Goal: Information Seeking & Learning: Learn about a topic

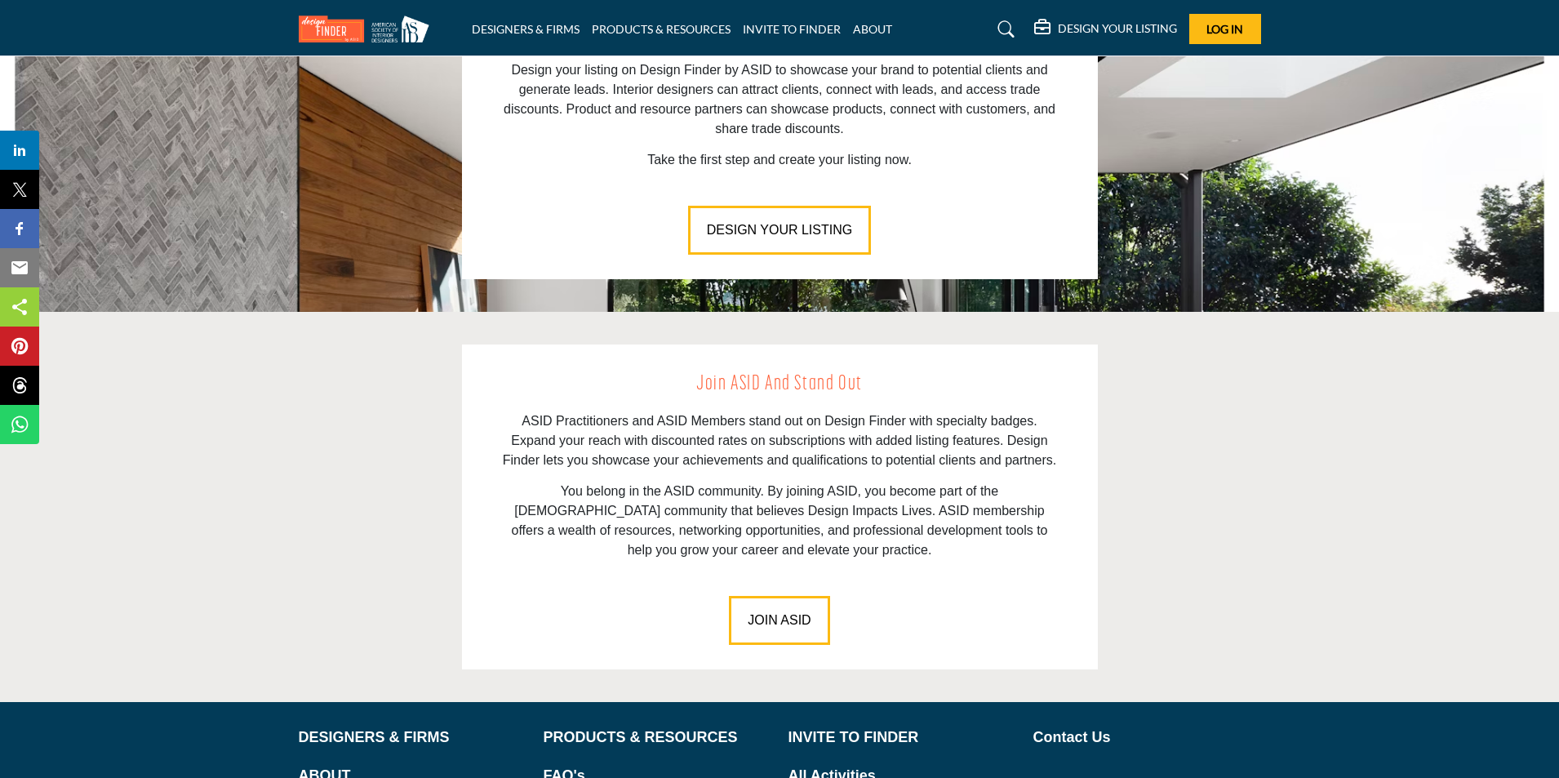
scroll to position [2183, 0]
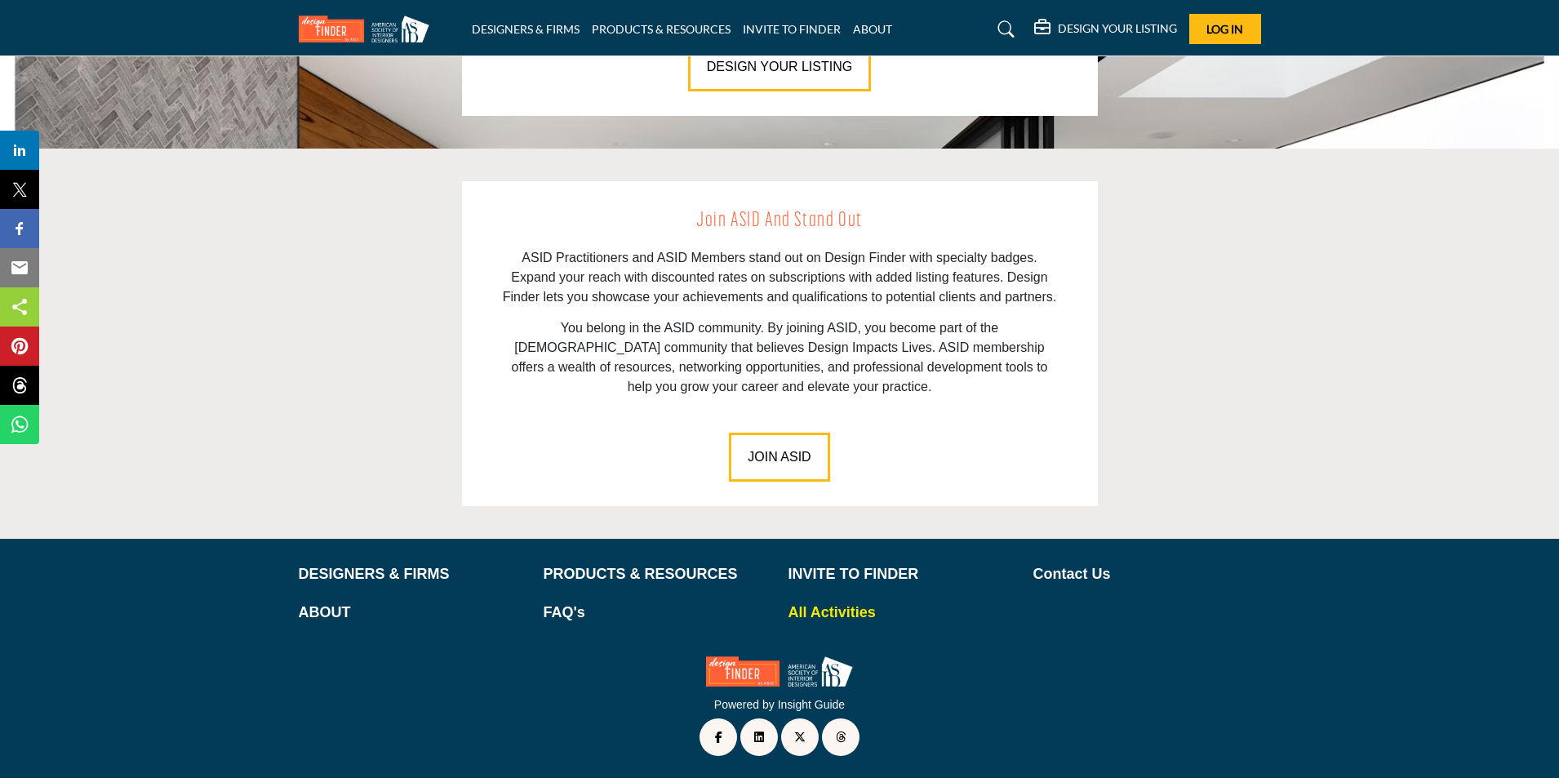
click at [842, 606] on p "All Activities" at bounding box center [902, 612] width 228 height 22
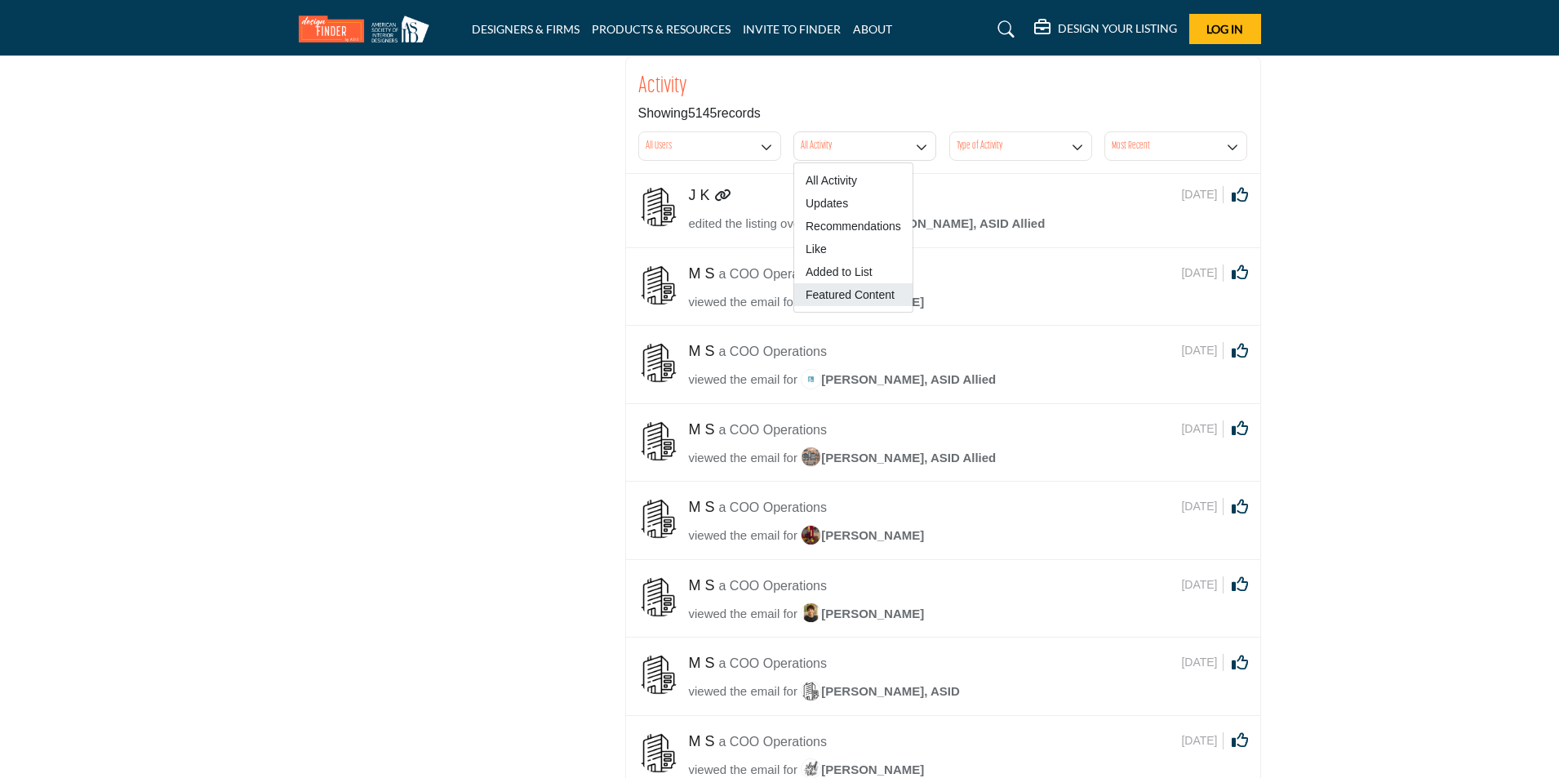
click at [854, 290] on span "Featured Content" at bounding box center [853, 294] width 118 height 23
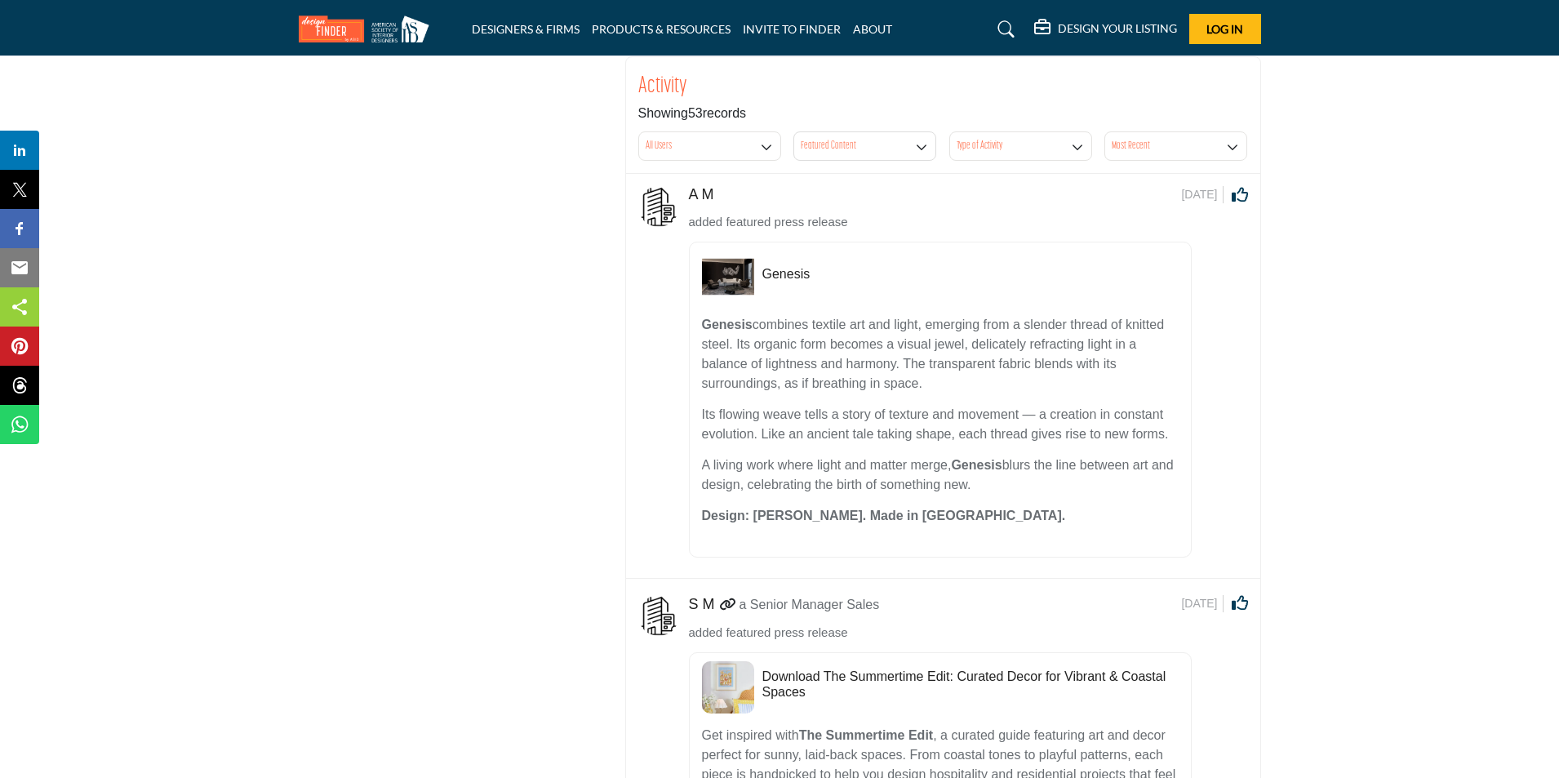
click at [353, 29] on img at bounding box center [368, 29] width 139 height 27
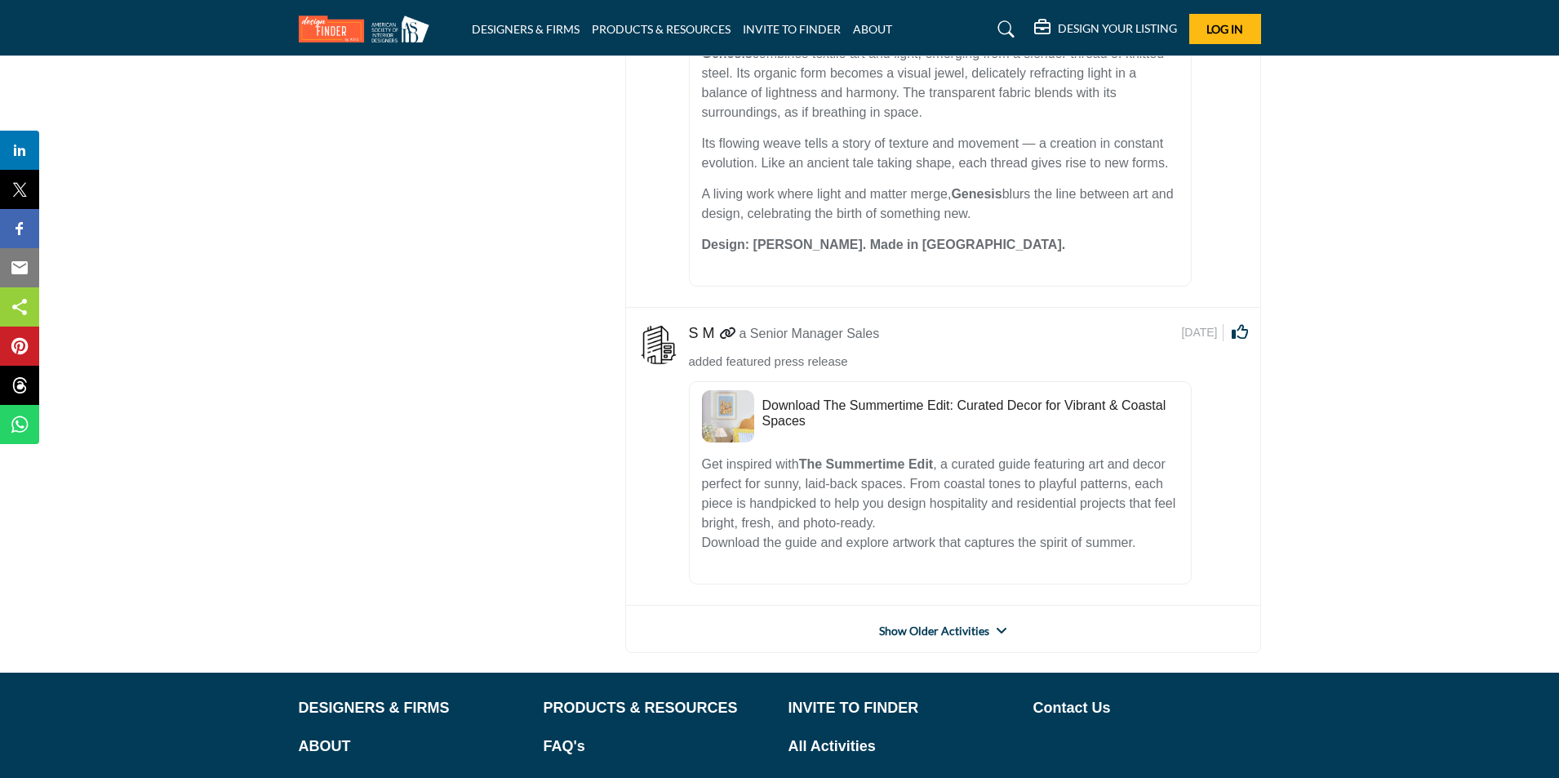
scroll to position [405, 0]
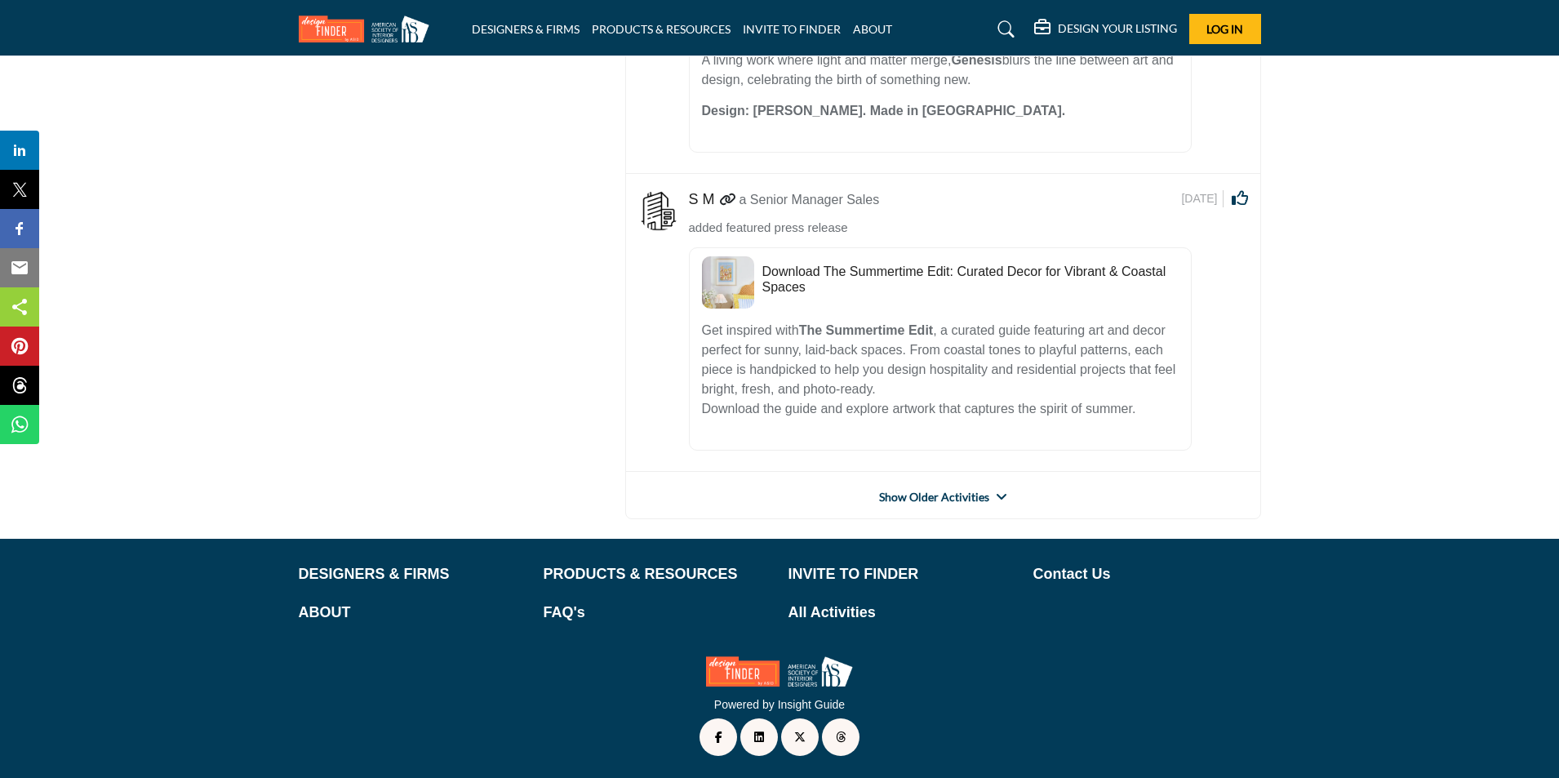
click at [908, 497] on link "Show Older Activities" at bounding box center [934, 497] width 110 height 16
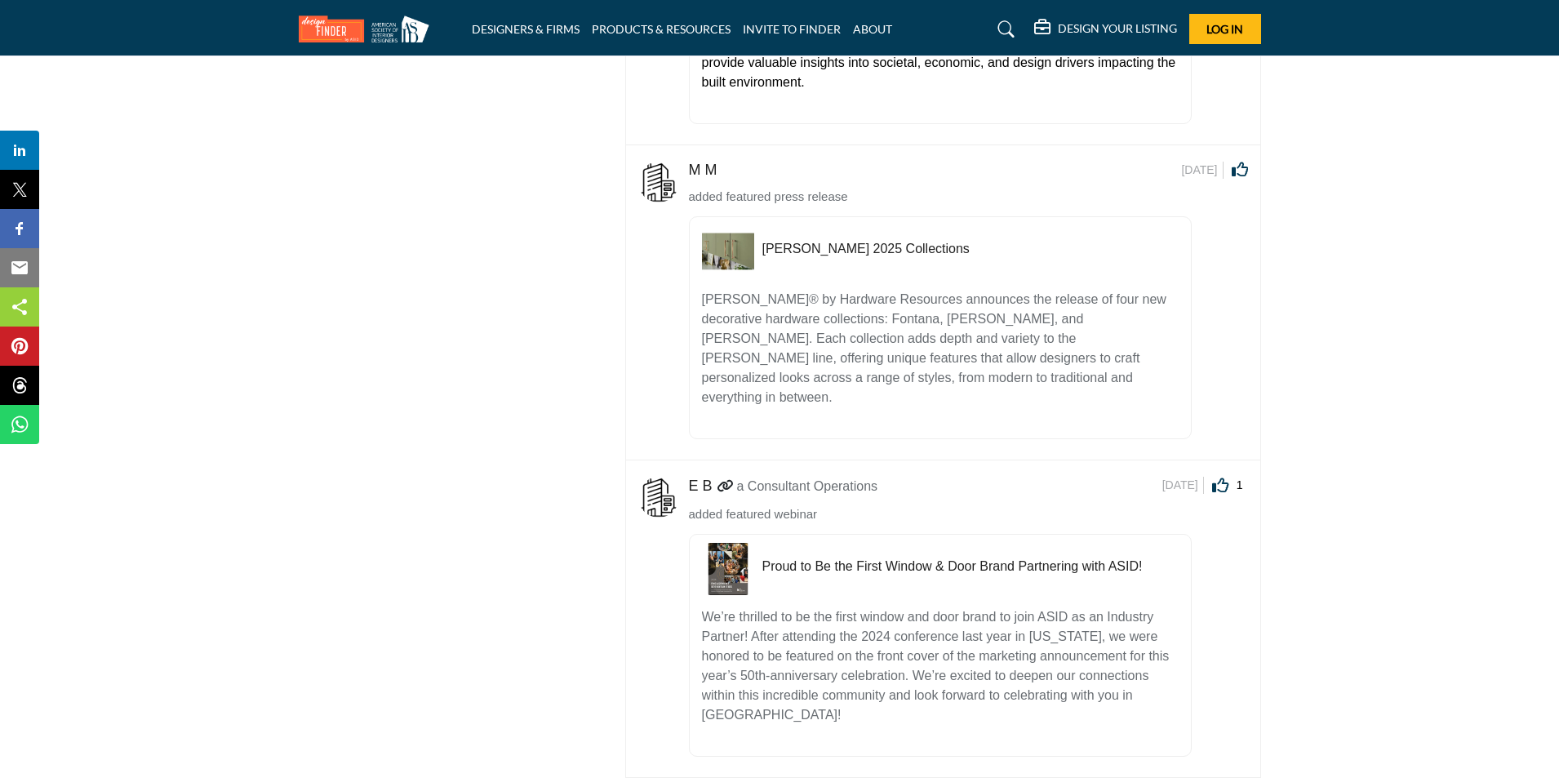
scroll to position [2771, 0]
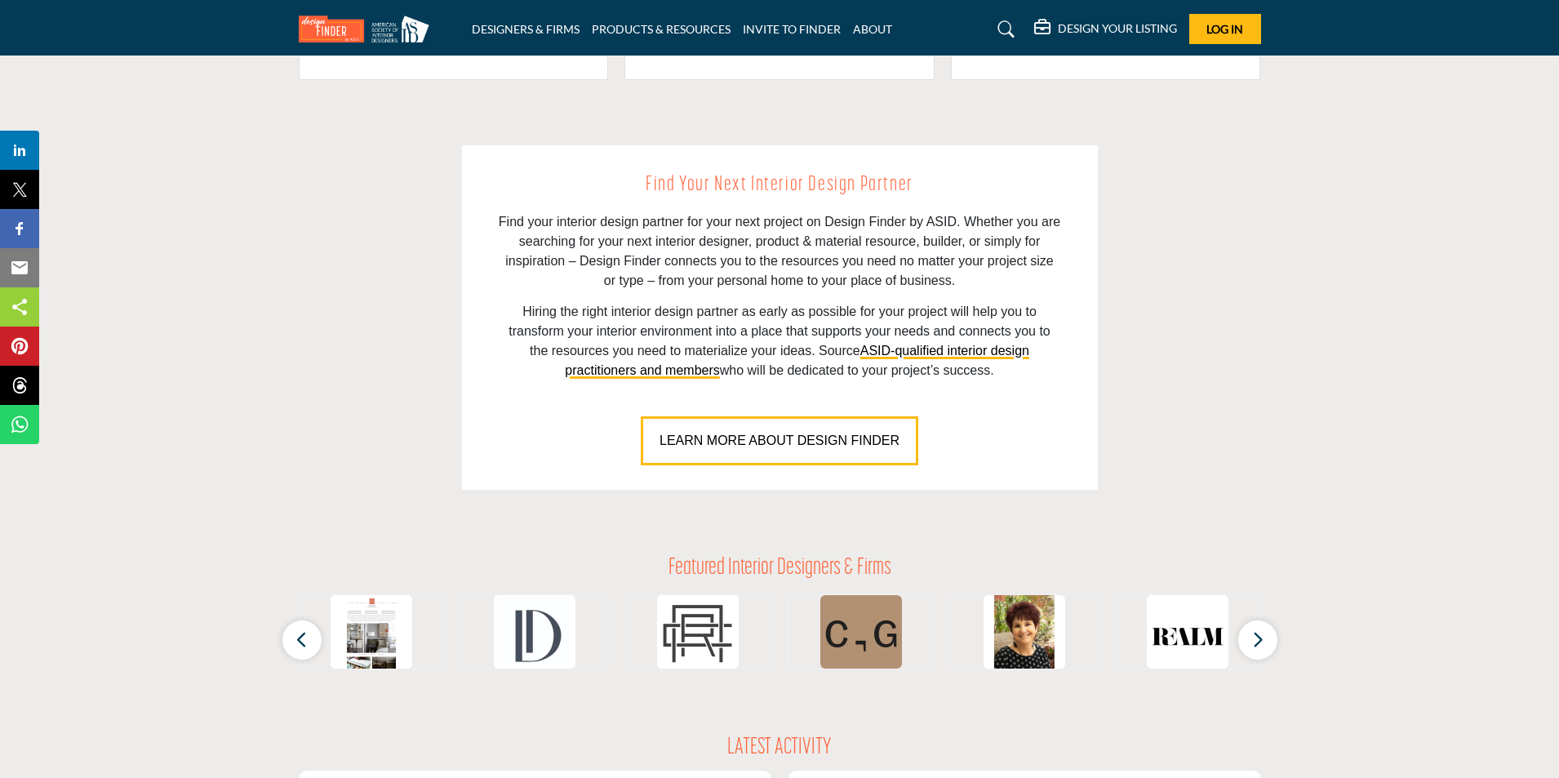
scroll to position [1061, 0]
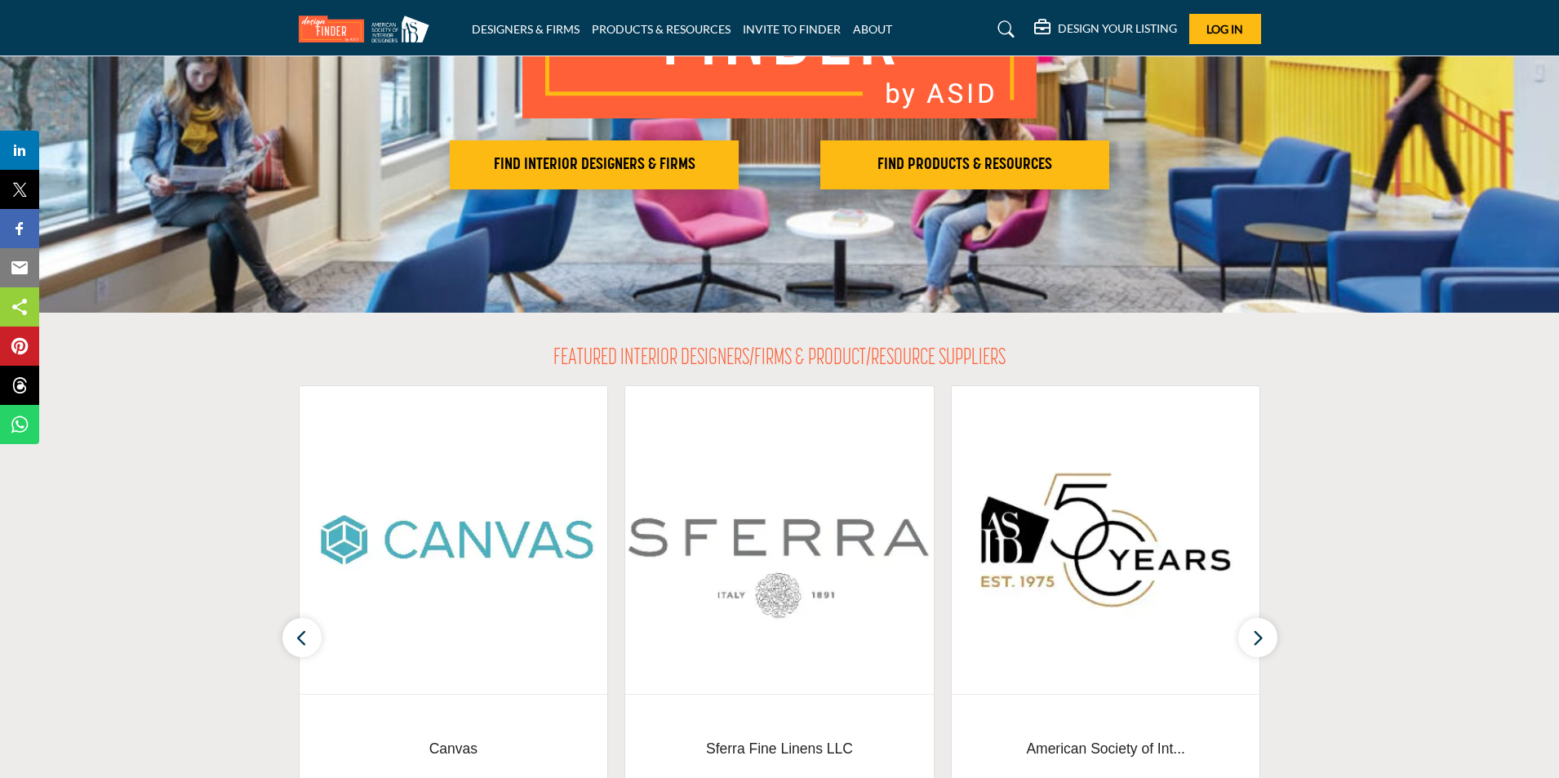
scroll to position [163, 0]
